Goal: Transaction & Acquisition: Purchase product/service

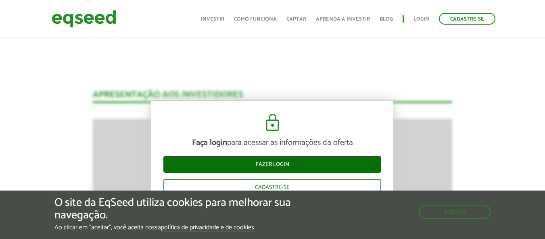
scroll to position [645, 0]
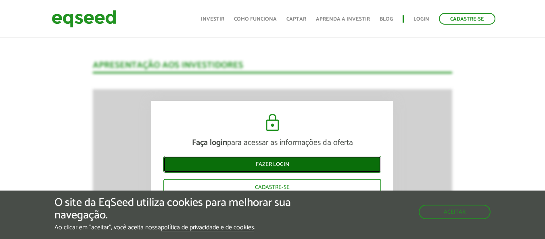
click at [290, 167] on link "Fazer login" at bounding box center [272, 164] width 218 height 17
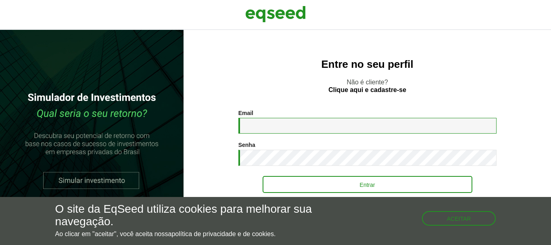
type input "**********"
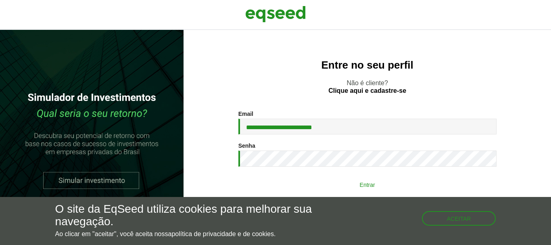
click at [364, 183] on button "Entrar" at bounding box center [368, 184] width 210 height 15
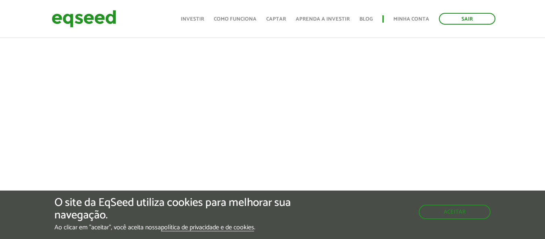
scroll to position [328, 0]
click at [466, 211] on button "Aceitar" at bounding box center [455, 210] width 70 height 13
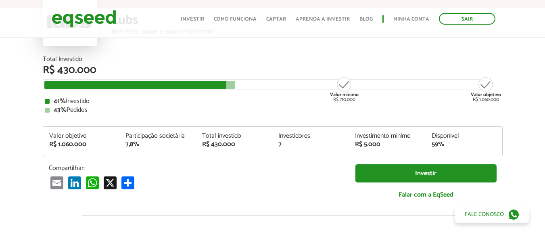
scroll to position [51, 0]
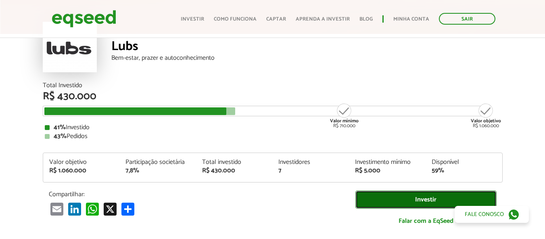
click at [406, 199] on link "Investir" at bounding box center [425, 199] width 141 height 18
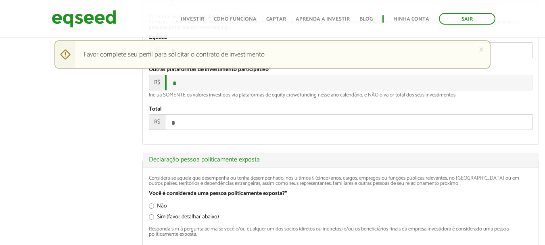
scroll to position [1183, 0]
